Goal: Information Seeking & Learning: Learn about a topic

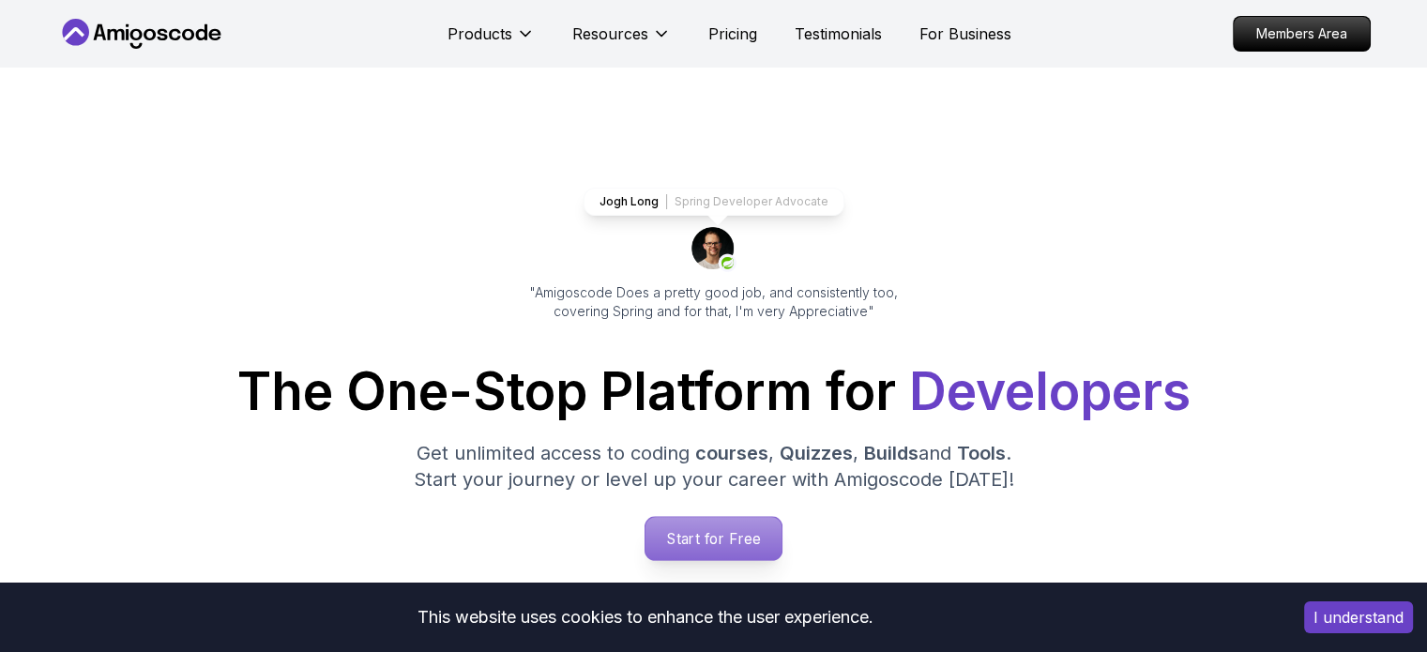
drag, startPoint x: 0, startPoint y: 0, endPoint x: 684, endPoint y: 539, distance: 870.8
click at [684, 539] on p "Start for Free" at bounding box center [714, 538] width 136 height 43
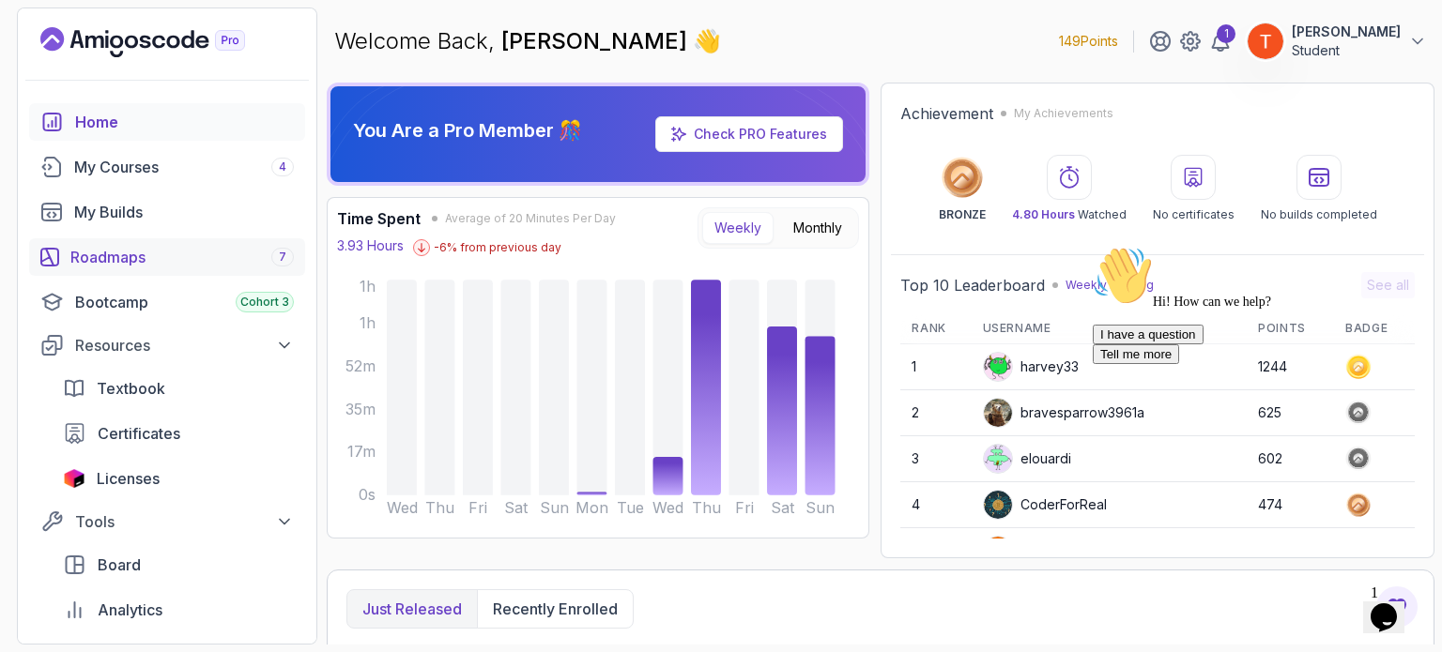
click at [86, 252] on div "Roadmaps 7" at bounding box center [181, 257] width 223 height 23
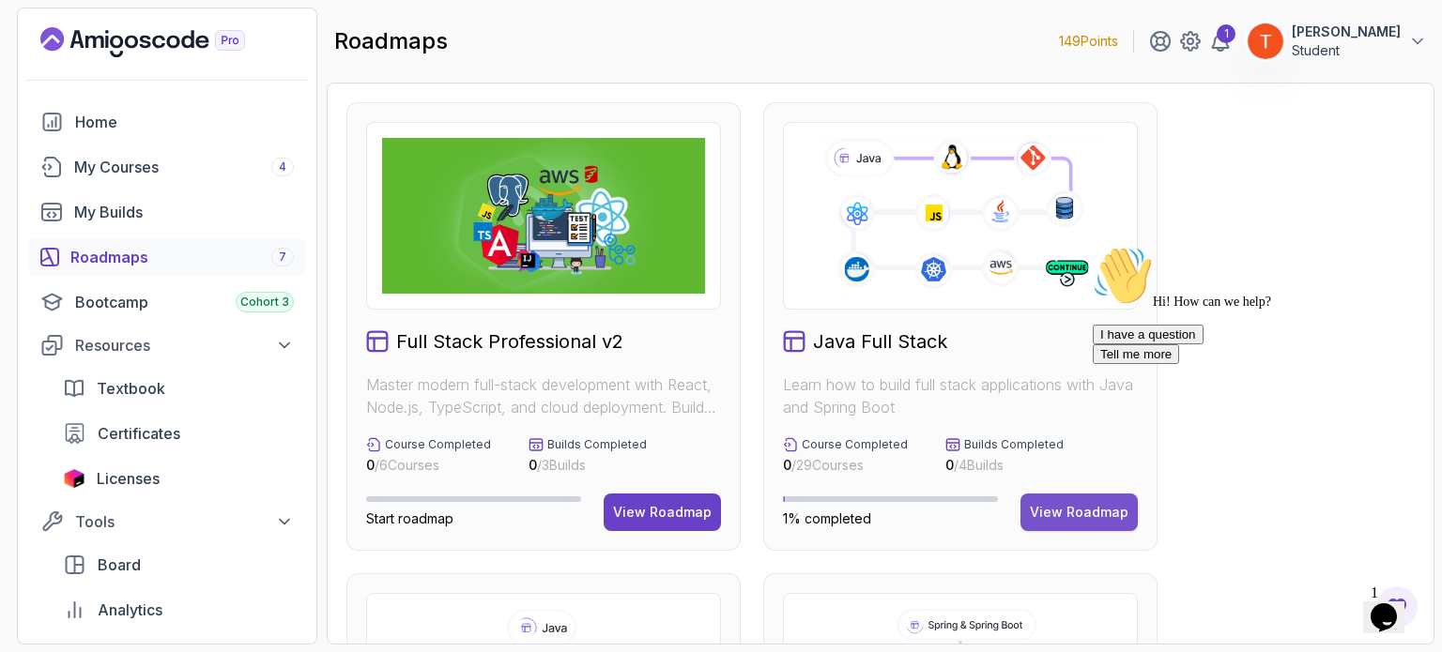
click at [1062, 521] on div "View Roadmap" at bounding box center [1079, 512] width 99 height 19
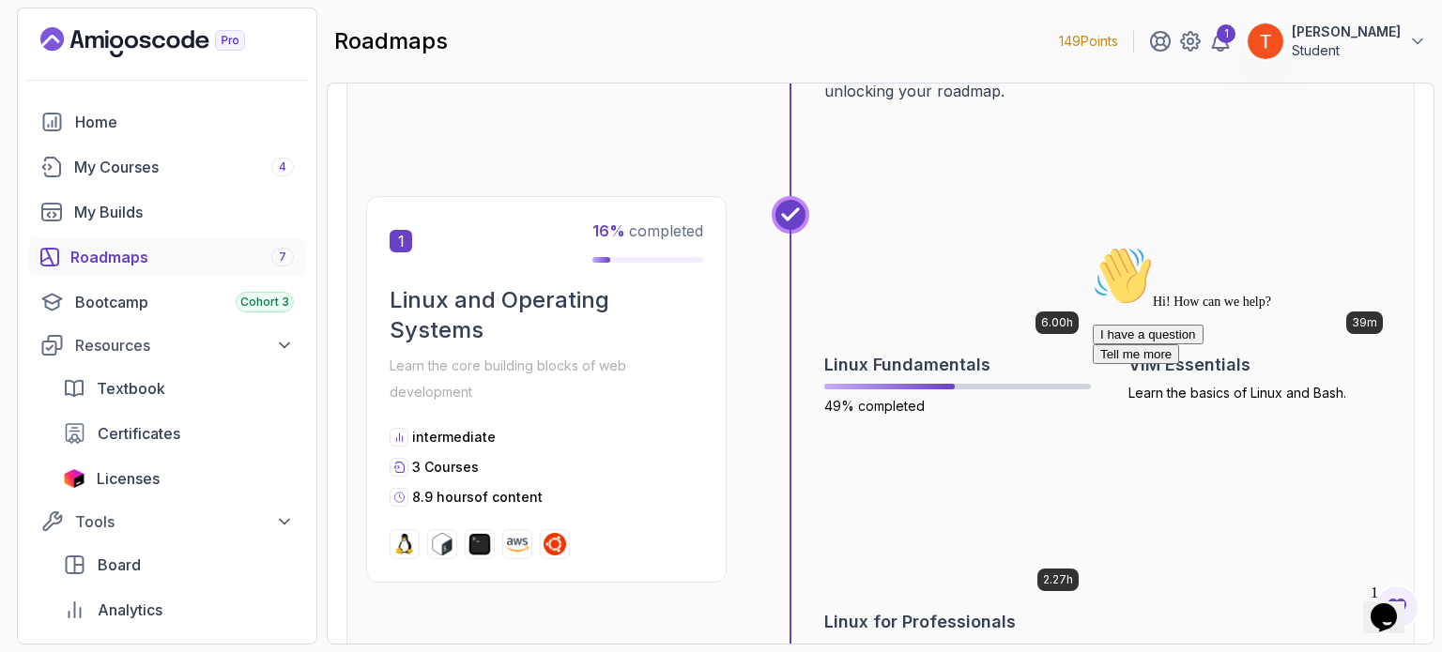
scroll to position [293, 0]
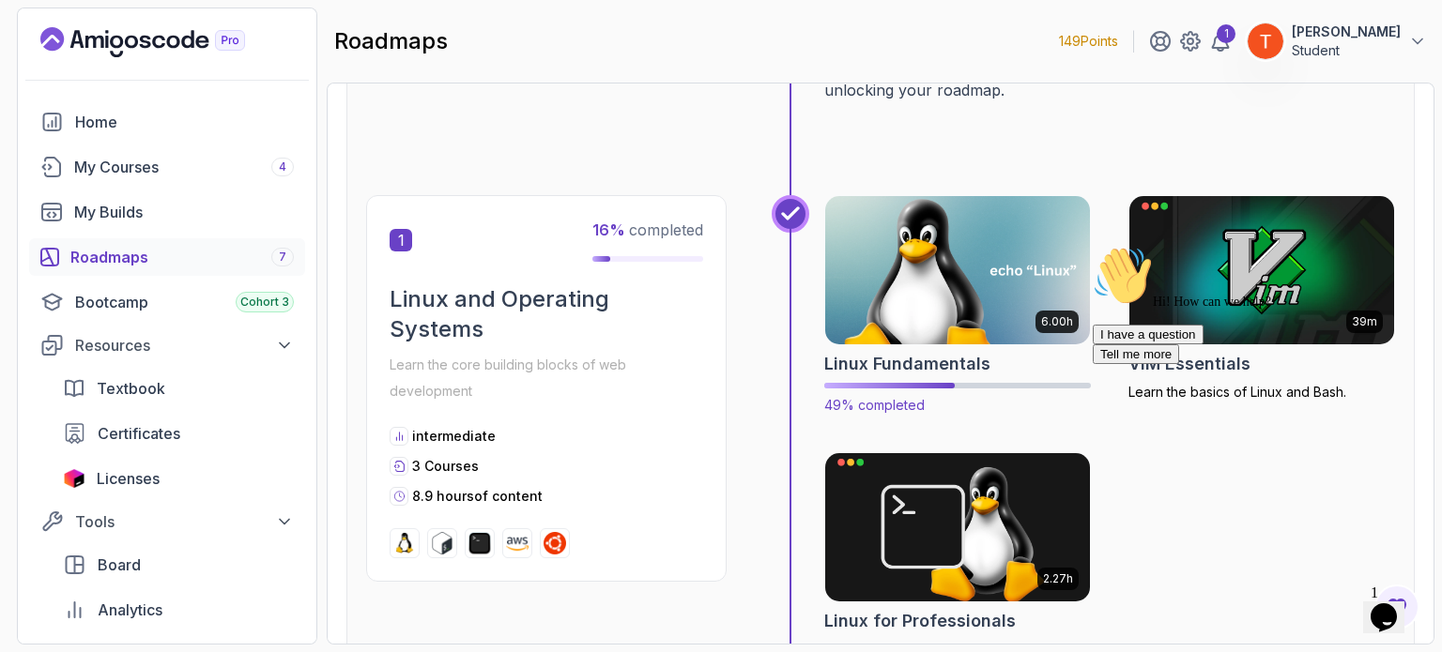
click at [956, 307] on img at bounding box center [957, 270] width 278 height 156
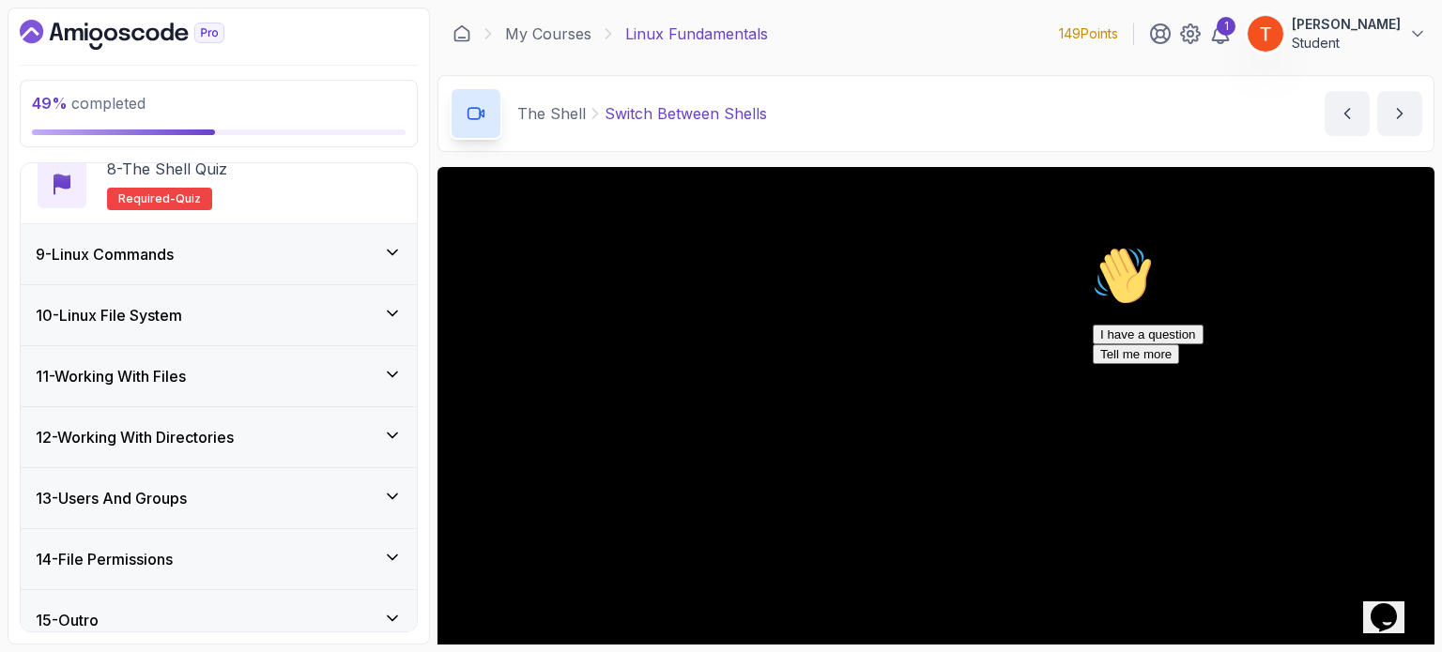
scroll to position [1073, 0]
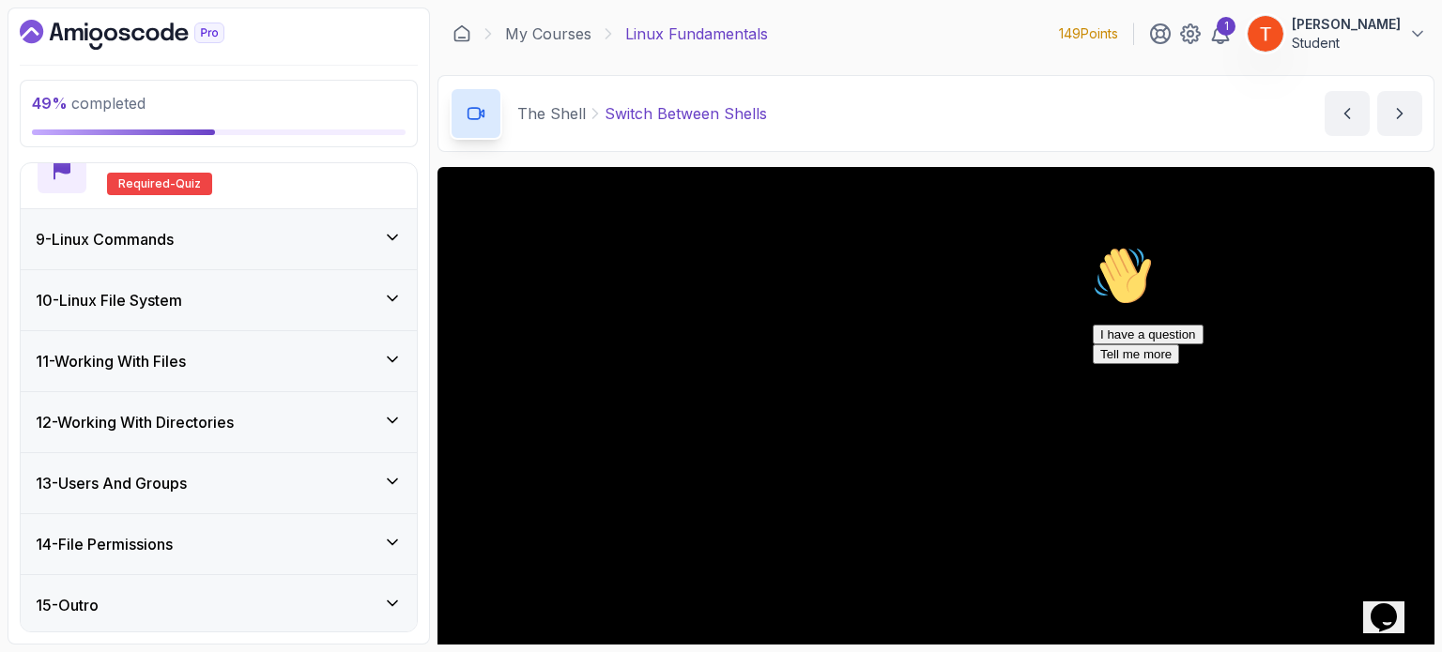
click at [144, 533] on h3 "14 - File Permissions" at bounding box center [104, 544] width 137 height 23
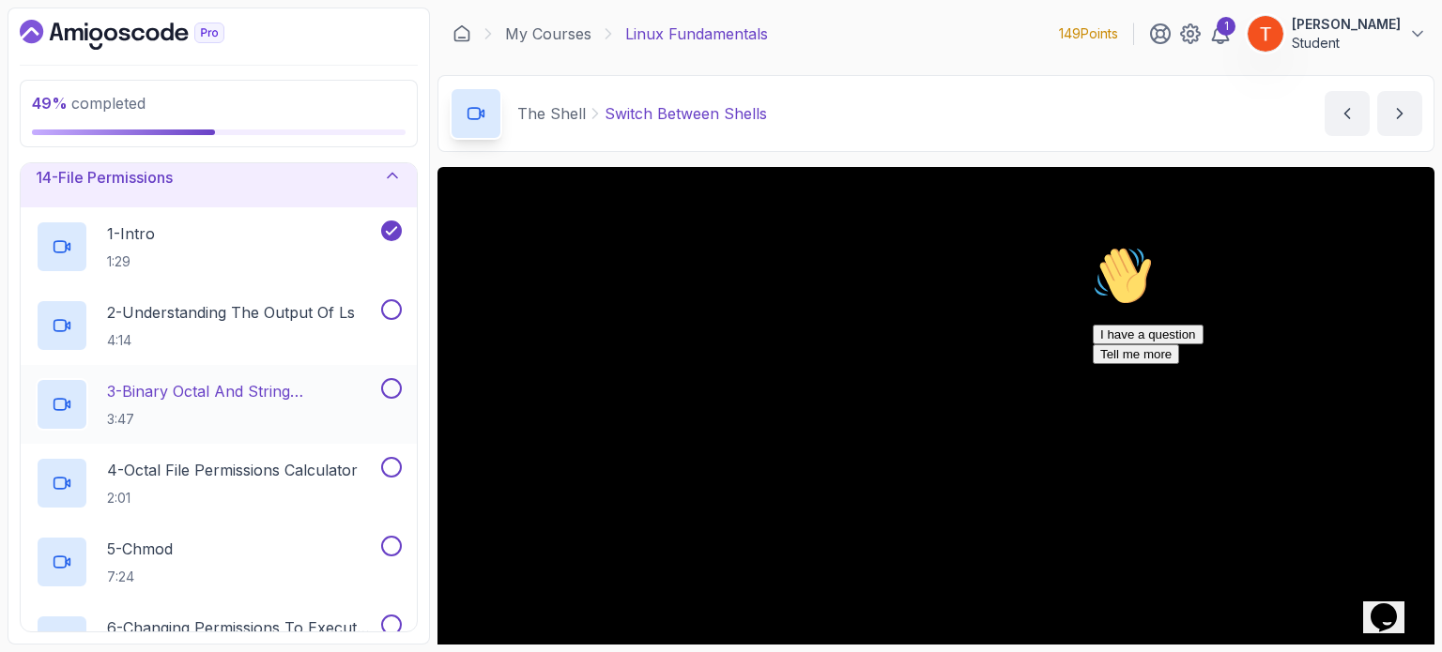
scroll to position [825, 0]
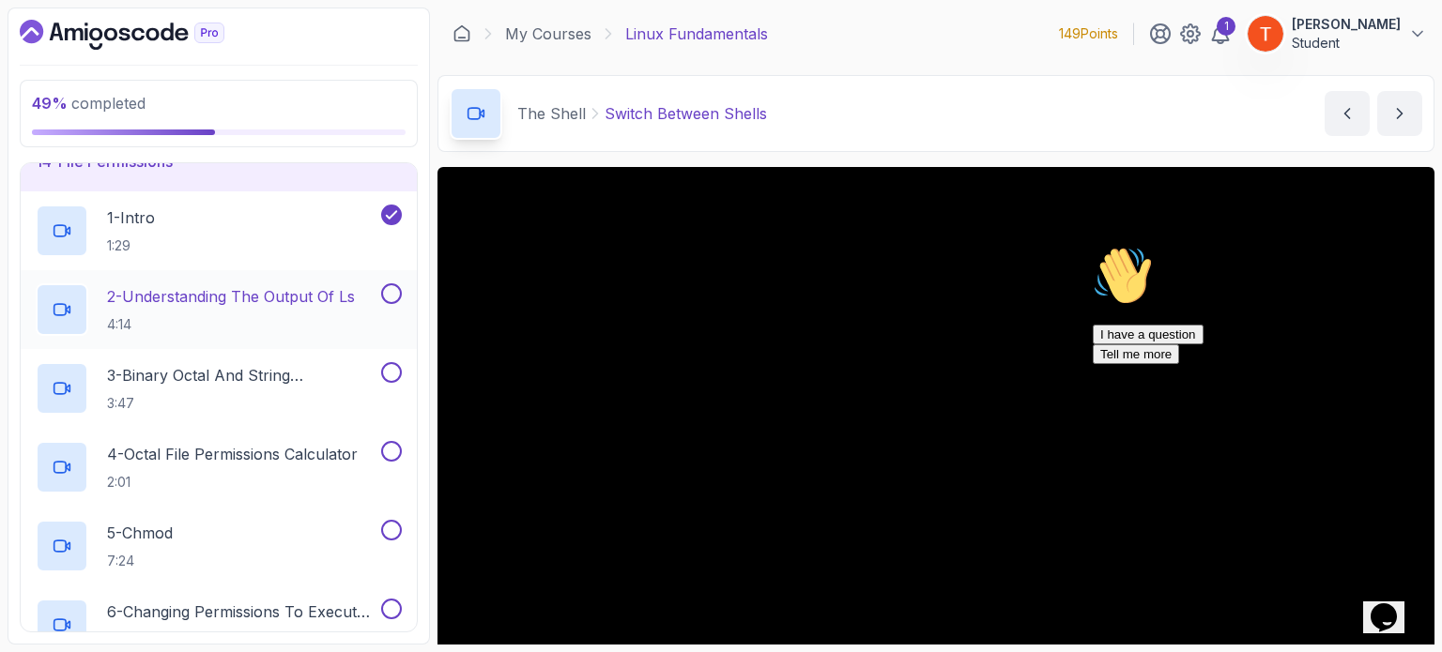
click at [208, 285] on p "2 - Understanding The Output Of ls" at bounding box center [231, 296] width 248 height 23
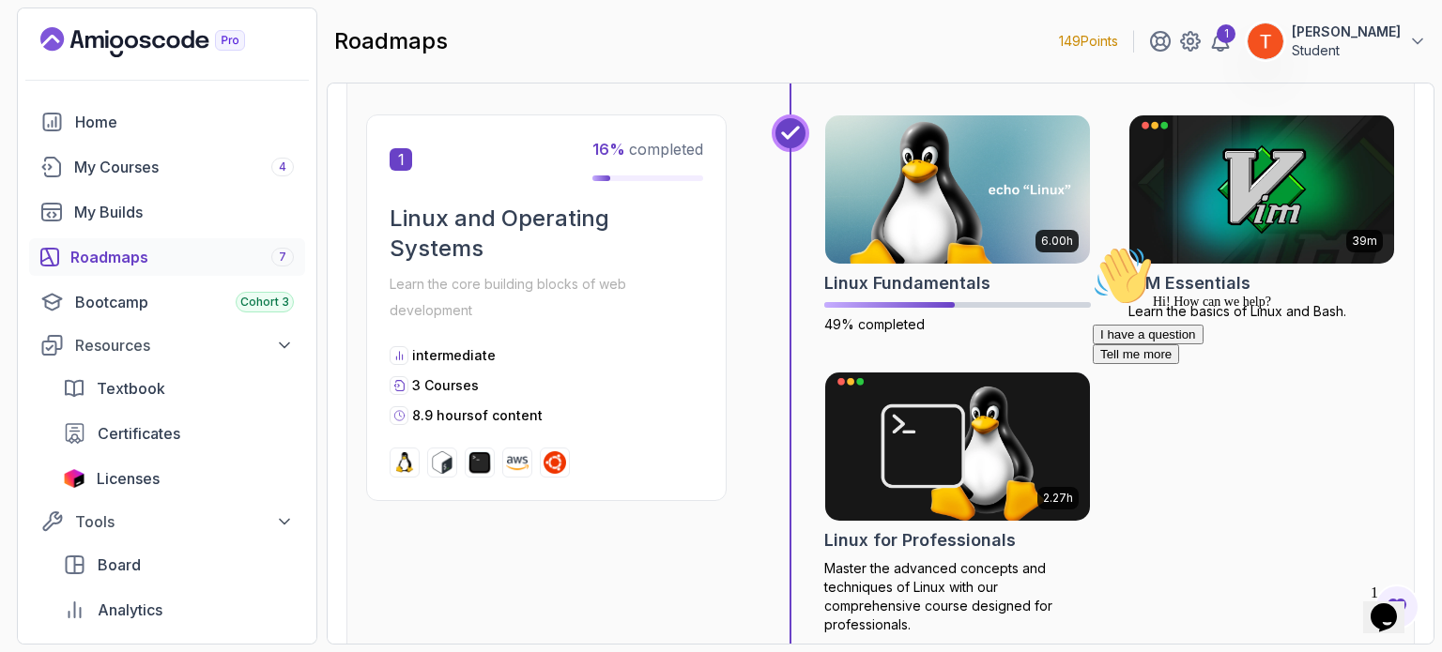
scroll to position [374, 0]
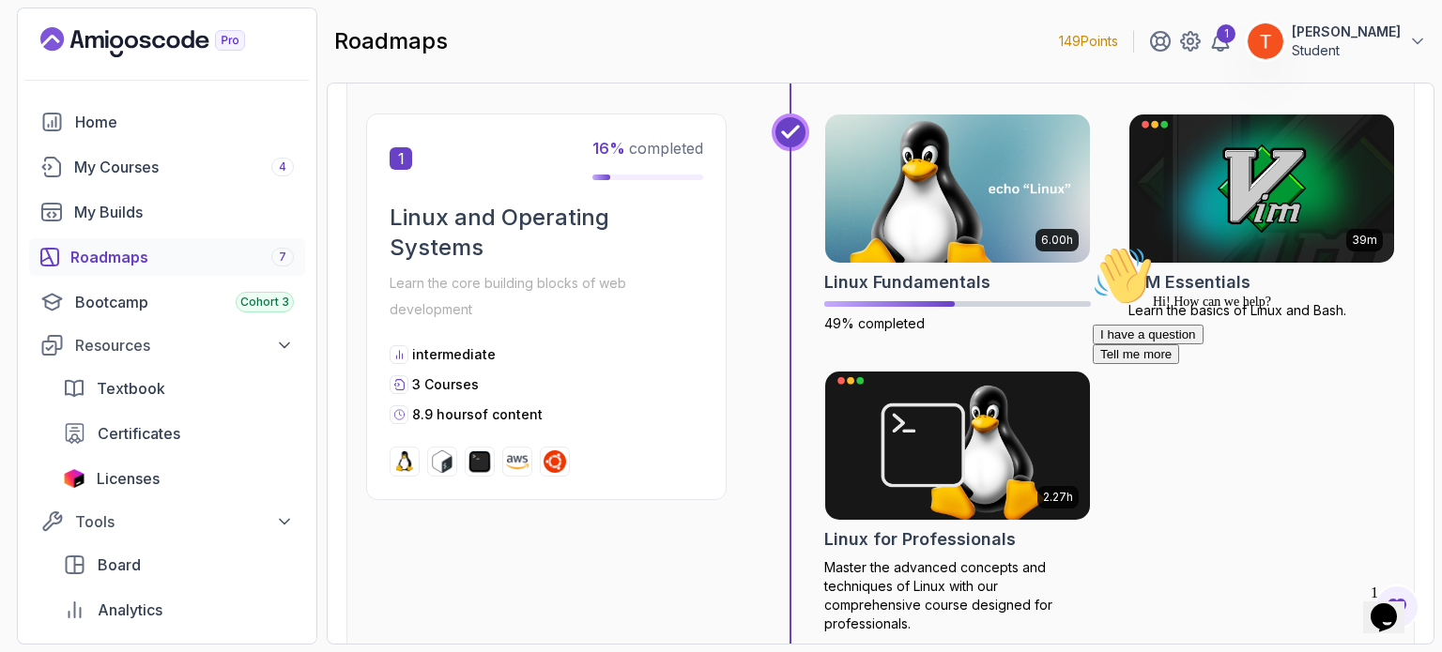
click at [1169, 338] on div "Hi! How can we help? I have a question Tell me more" at bounding box center [1261, 305] width 338 height 118
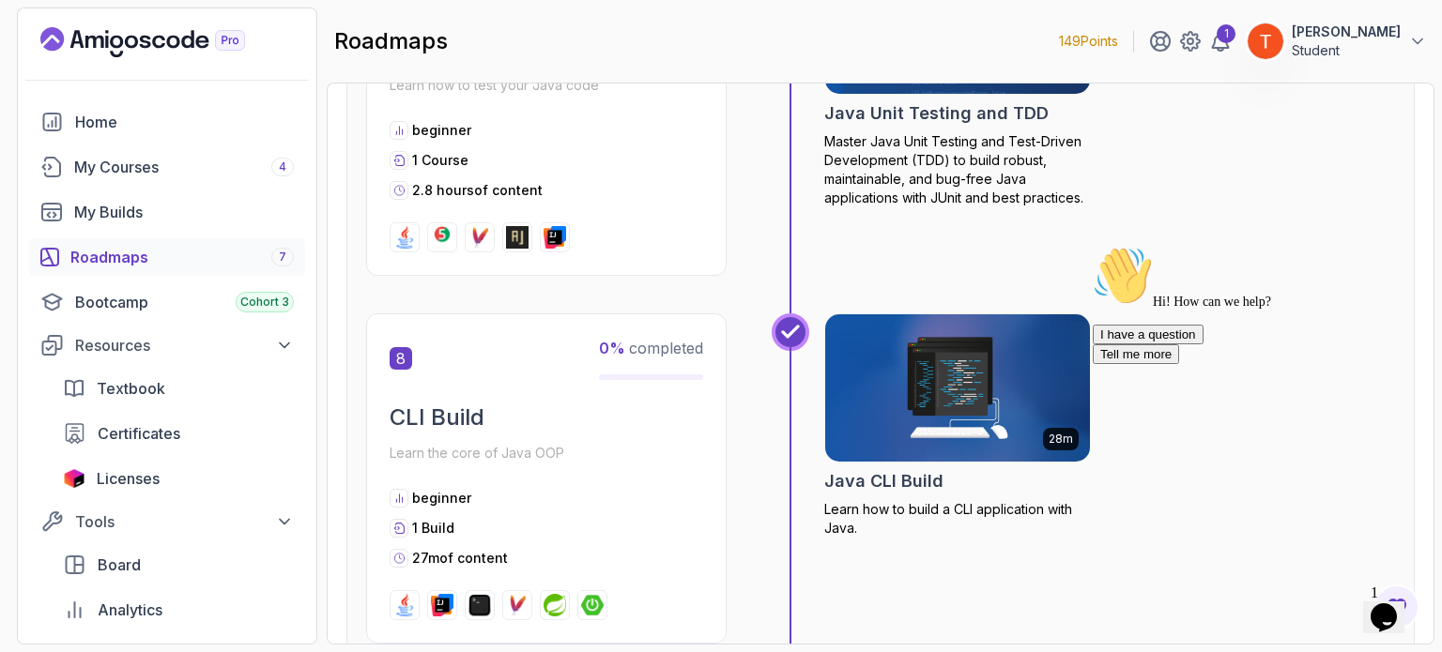
scroll to position [2958, 0]
